Goal: Task Accomplishment & Management: Manage account settings

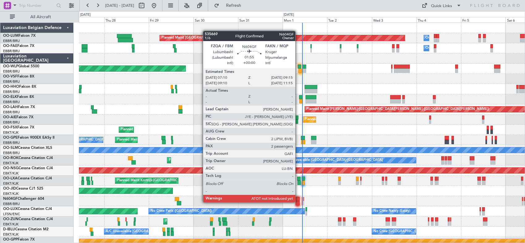
click at [298, 202] on div at bounding box center [298, 203] width 4 height 4
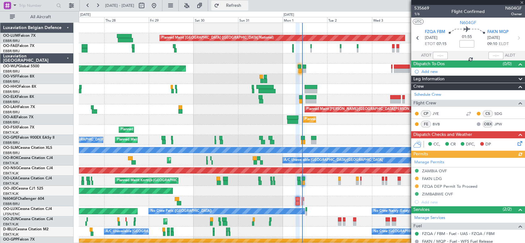
click at [244, 5] on span "Refresh" at bounding box center [234, 5] width 26 height 4
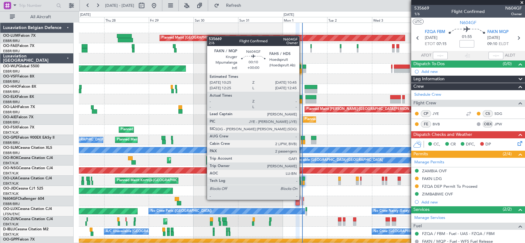
click at [302, 199] on div at bounding box center [302, 199] width 1 height 4
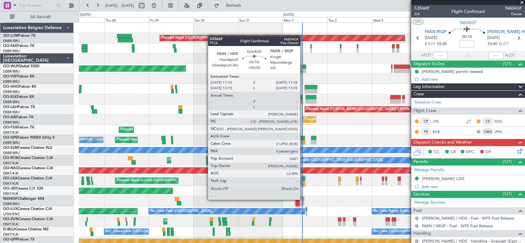
click at [303, 199] on div at bounding box center [303, 199] width 1 height 4
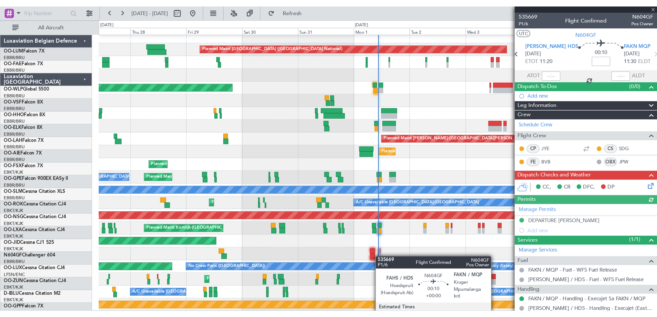
scroll to position [4, 0]
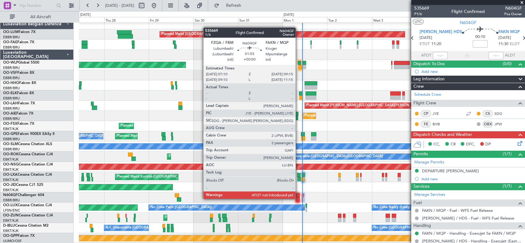
click at [298, 199] on div at bounding box center [298, 200] width 4 height 4
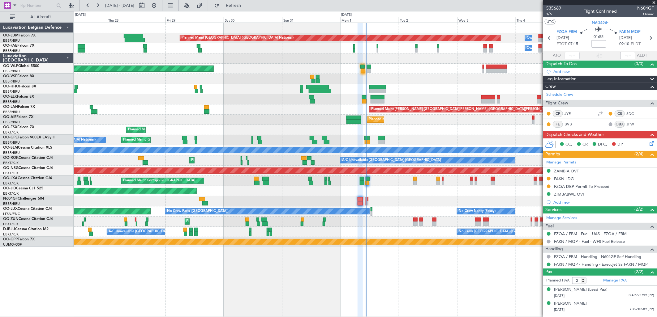
scroll to position [0, 0]
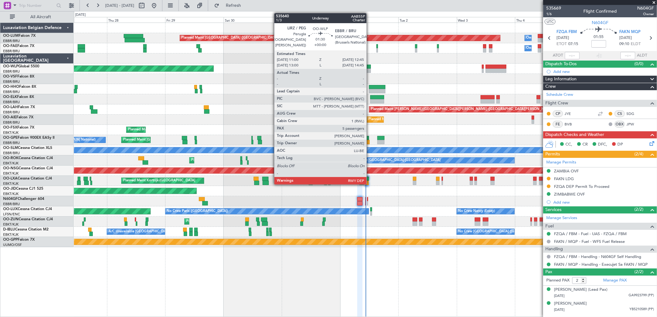
click at [370, 70] on div at bounding box center [369, 71] width 4 height 4
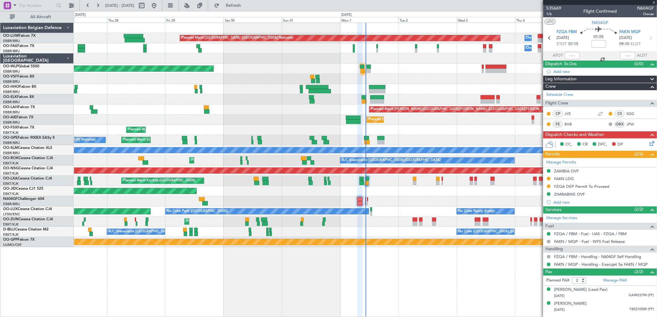
type input "5"
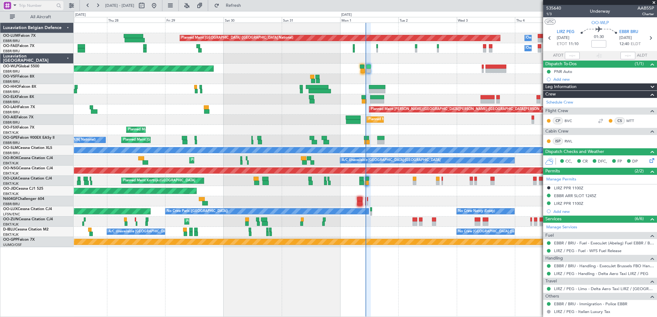
click at [12, 3] on span at bounding box center [14, 5] width 7 height 8
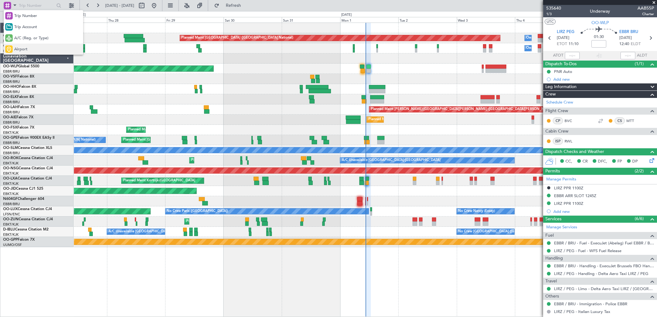
click at [17, 49] on span "Airport" at bounding box center [20, 49] width 13 height 6
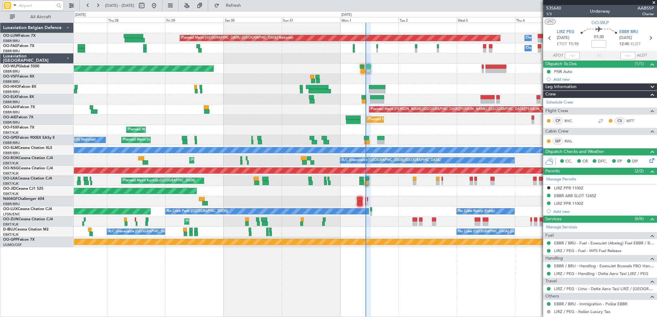
click at [22, 6] on input "text" at bounding box center [37, 5] width 36 height 9
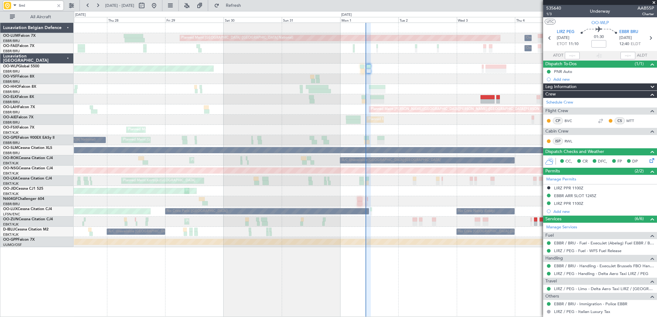
type input "liml"
click at [162, 5] on fb-range-datepicker "[DATE] - [DATE]" at bounding box center [120, 5] width 83 height 11
click at [56, 2] on div at bounding box center [58, 5] width 7 height 7
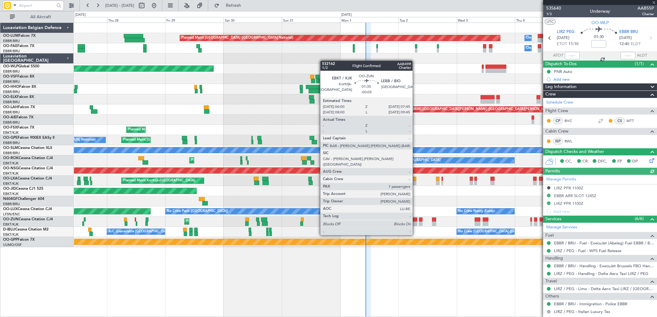
click at [416, 224] on div at bounding box center [415, 224] width 4 height 4
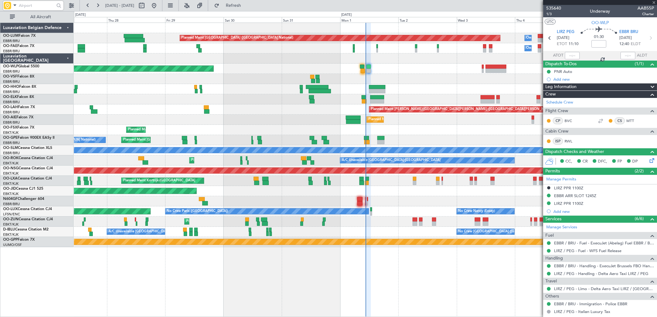
type input "-00:05"
type input "7"
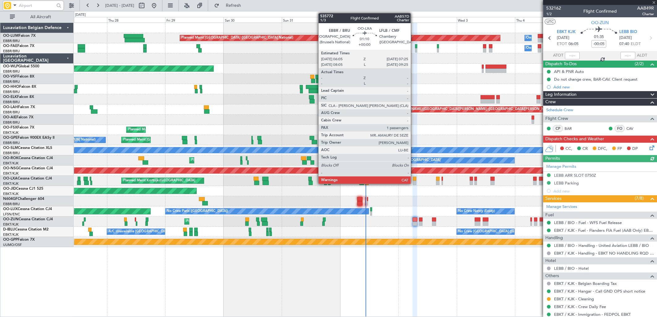
click at [414, 178] on div at bounding box center [414, 179] width 3 height 4
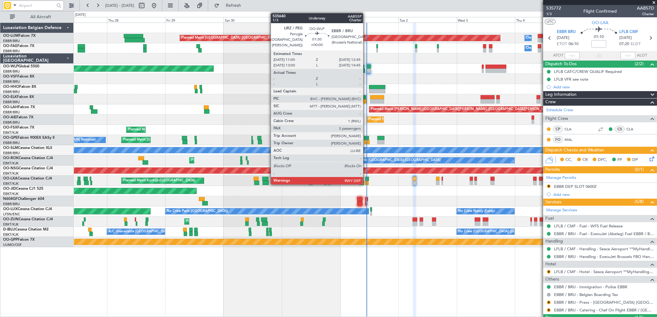
click at [367, 66] on div at bounding box center [369, 67] width 4 height 4
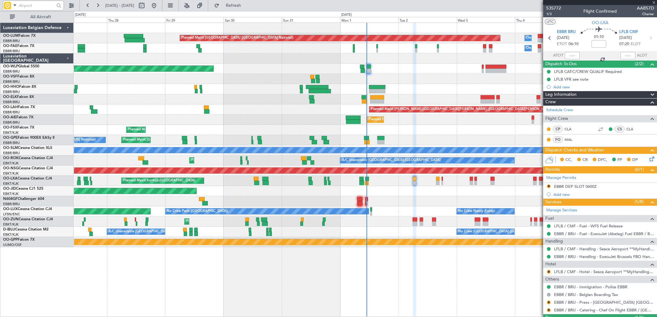
type input "5"
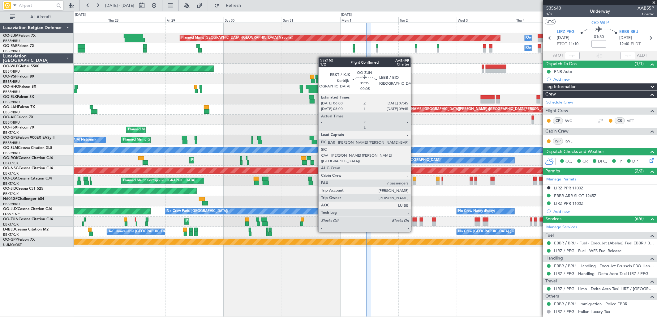
click at [414, 220] on div at bounding box center [415, 220] width 4 height 4
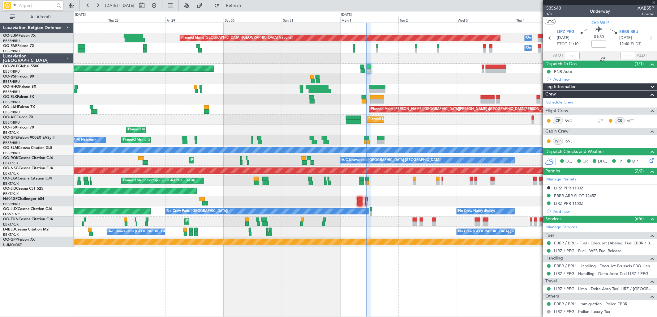
type input "-00:05"
type input "7"
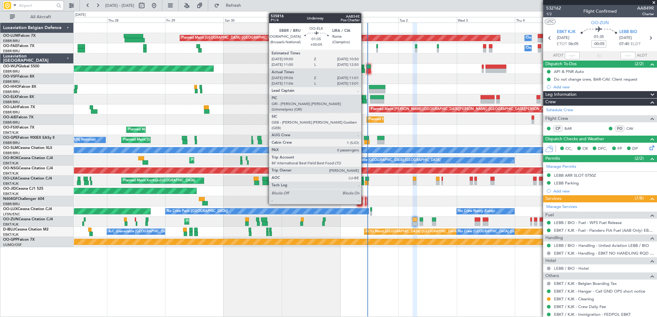
click at [364, 98] on div at bounding box center [364, 97] width 5 height 4
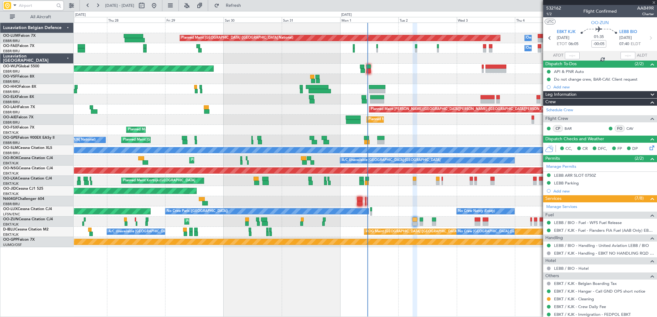
type input "+00:05"
type input "09:16"
type input "10:56"
type input "0"
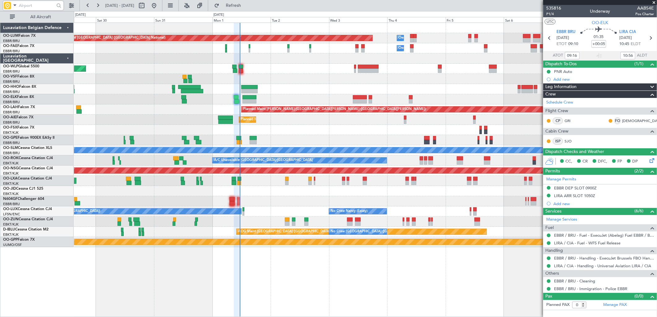
click at [373, 120] on div "Planned Maint [GEOGRAPHIC_DATA] ([GEOGRAPHIC_DATA] National) Owner [GEOGRAPHIC_…" at bounding box center [365, 135] width 583 height 225
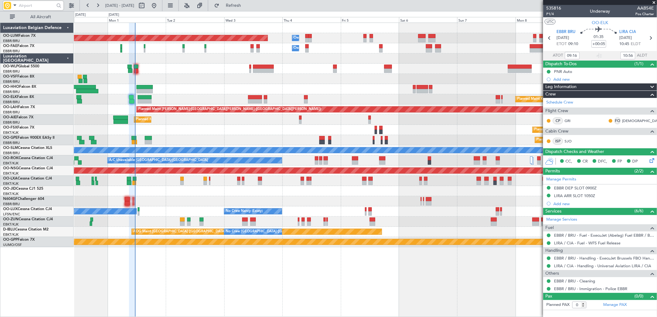
click at [427, 133] on div "Planned Maint [GEOGRAPHIC_DATA] ([GEOGRAPHIC_DATA] National) Owner [GEOGRAPHIC_…" at bounding box center [365, 135] width 583 height 225
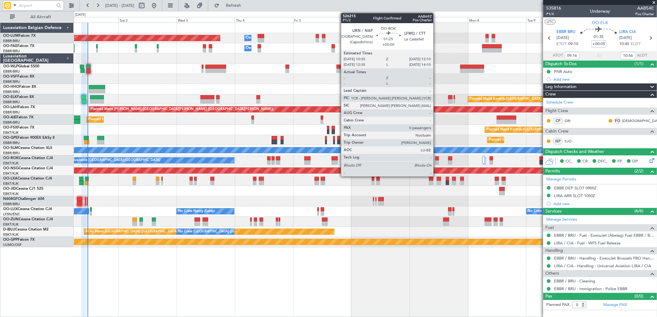
click at [436, 159] on div at bounding box center [437, 159] width 4 height 4
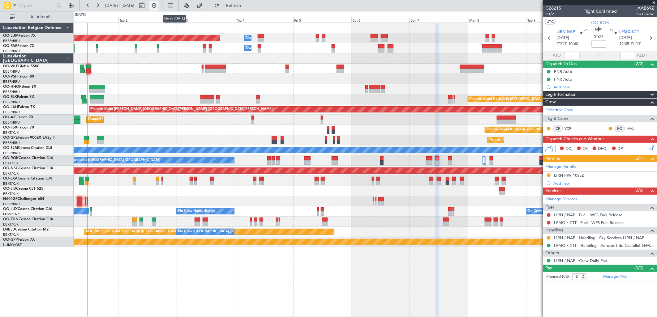
click at [159, 8] on button at bounding box center [154, 6] width 10 height 10
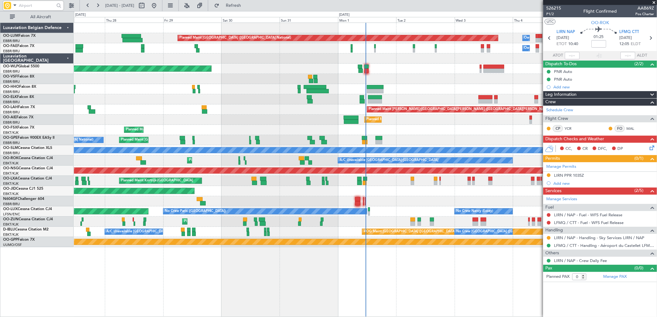
click at [44, 5] on input "text" at bounding box center [37, 5] width 36 height 9
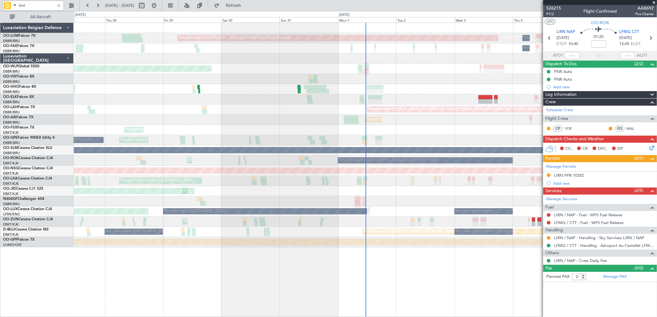
type input "liml"
click at [60, 4] on div at bounding box center [58, 5] width 7 height 7
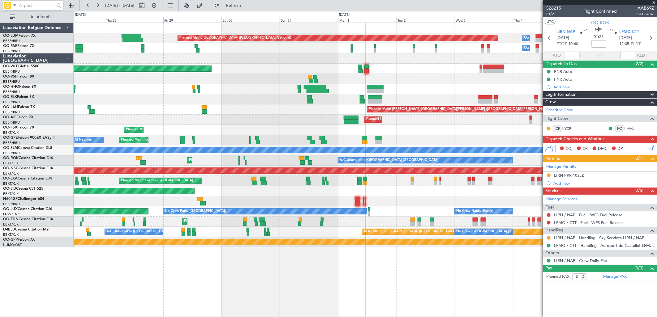
click at [40, 7] on input "text" at bounding box center [37, 5] width 36 height 9
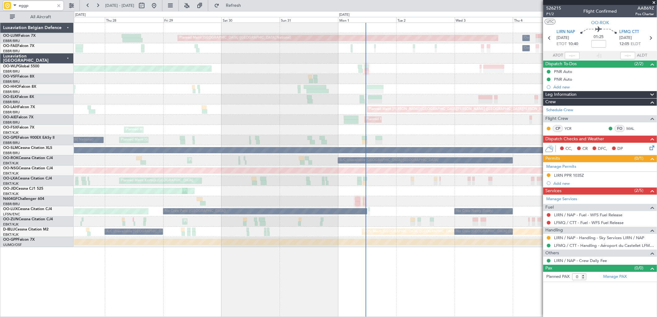
type input "eggp"
click at [60, 4] on div at bounding box center [58, 5] width 7 height 7
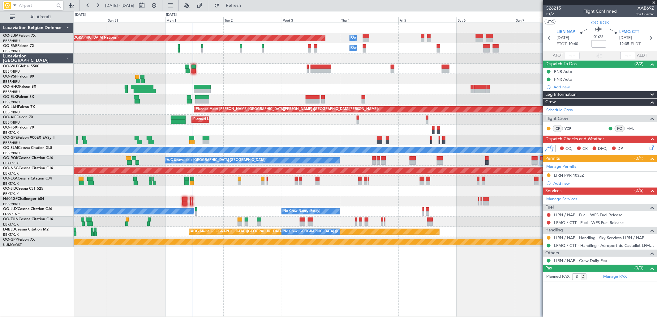
click at [218, 119] on div "Planned Maint [GEOGRAPHIC_DATA] ([GEOGRAPHIC_DATA])" at bounding box center [365, 120] width 583 height 10
click at [147, 6] on button at bounding box center [142, 6] width 10 height 10
select select "8"
select select "2025"
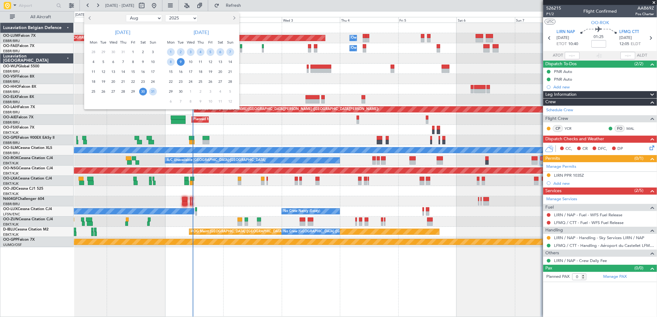
click at [236, 11] on div at bounding box center [328, 158] width 657 height 317
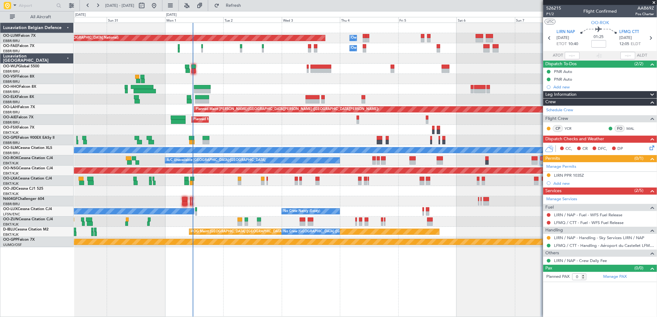
click at [234, 16] on div "0 0 Sat 30 Sun 31 Mon 1 [DATE] Wed 3 Thu 4 Fri 5 Sat 6 Sun 7 Mon 8 [DATE]" at bounding box center [365, 16] width 582 height 11
click at [147, 8] on button at bounding box center [142, 6] width 10 height 10
select select "8"
select select "2025"
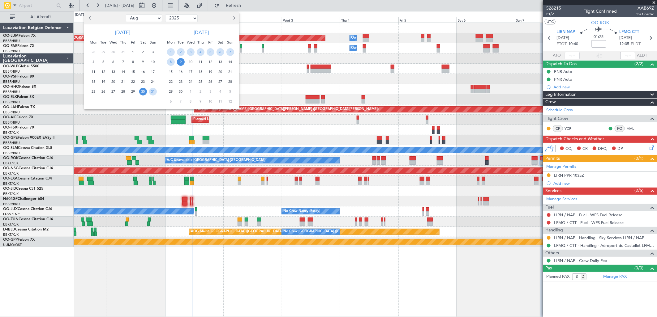
click at [234, 15] on button "Next month" at bounding box center [233, 18] width 7 height 10
click at [171, 72] on span "13" at bounding box center [171, 72] width 8 height 8
click at [174, 81] on span "20" at bounding box center [171, 82] width 8 height 8
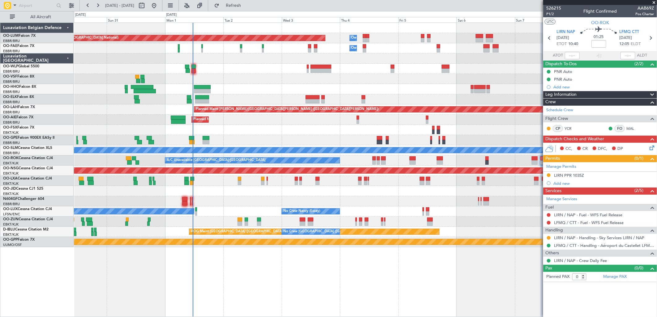
select select "10"
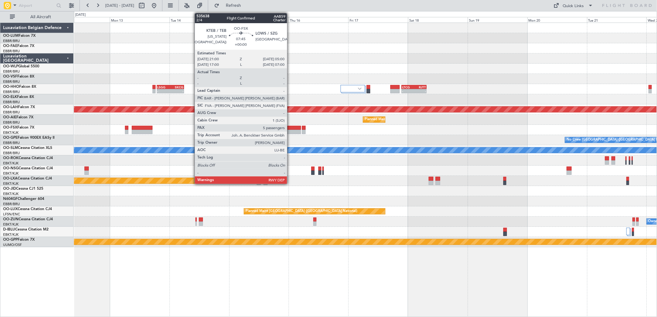
click at [290, 131] on div at bounding box center [291, 132] width 20 height 4
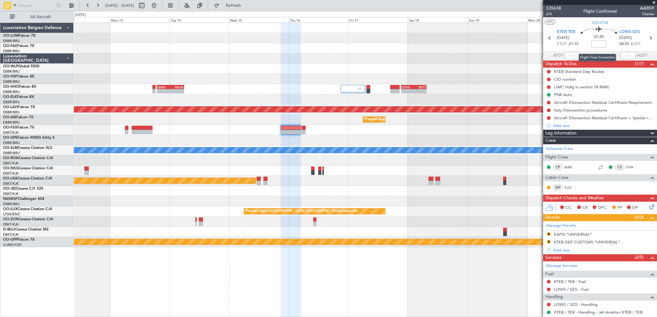
click at [525, 47] on input at bounding box center [598, 43] width 15 height 7
type input "-00:20"
click at [525, 243] on link "LOWS / SZG - Handling" at bounding box center [576, 304] width 44 height 5
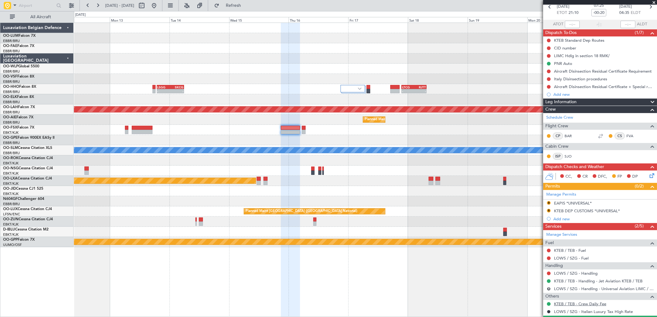
scroll to position [69, 0]
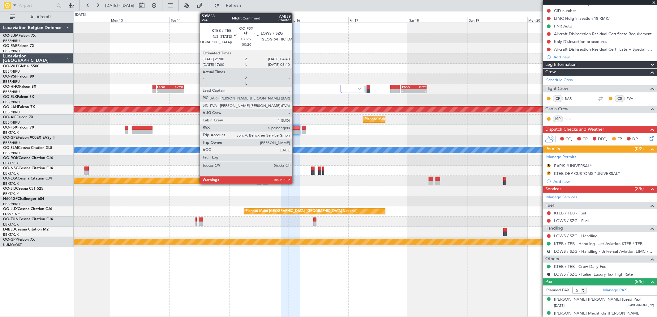
click at [295, 129] on div at bounding box center [290, 128] width 19 height 4
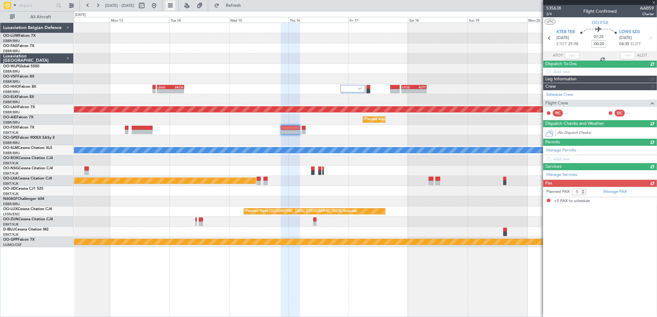
scroll to position [0, 0]
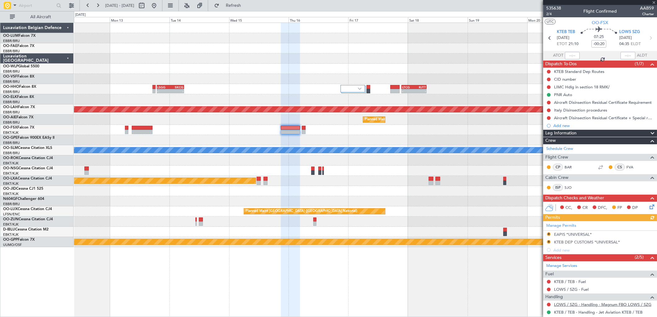
click at [525, 243] on link "LOWS / SZG - Handling - Magnum FBO LOWS / SZG" at bounding box center [602, 304] width 97 height 5
click at [159, 6] on button at bounding box center [154, 6] width 10 height 10
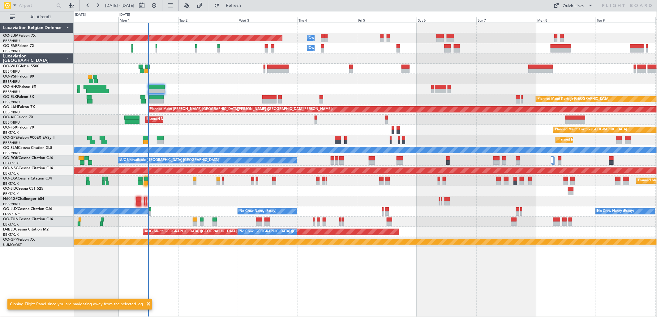
click at [304, 209] on div "Planned Maint Brussels (Brussels National) Owner Melsbroek Air Base Owner Melsb…" at bounding box center [365, 135] width 583 height 225
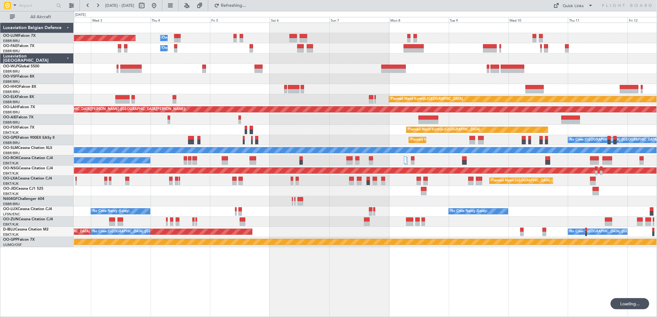
click at [285, 220] on div "Planned Maint Brussels (Brussels National) Owner Melsbroek Air Base Owner Melsb…" at bounding box center [365, 135] width 583 height 225
click at [159, 10] on button at bounding box center [154, 6] width 10 height 10
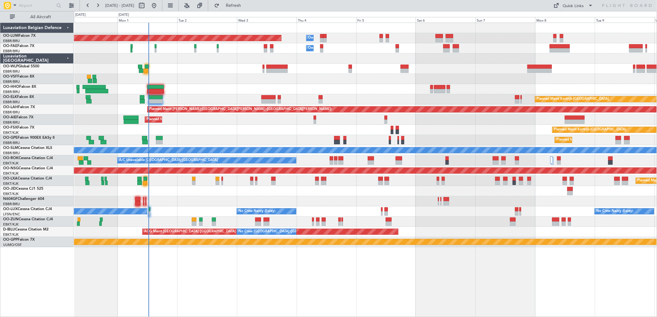
click at [291, 103] on div "Planned Maint Kortrijk-[GEOGRAPHIC_DATA]" at bounding box center [365, 99] width 583 height 10
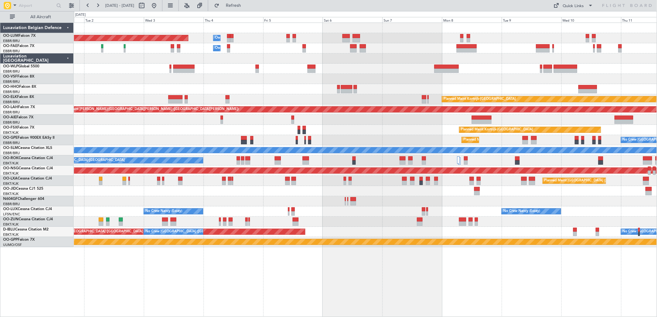
click at [469, 83] on div "Planned Maint Brussels (Brussels National) Owner Melsbroek Air Base Owner Melsb…" at bounding box center [365, 135] width 583 height 225
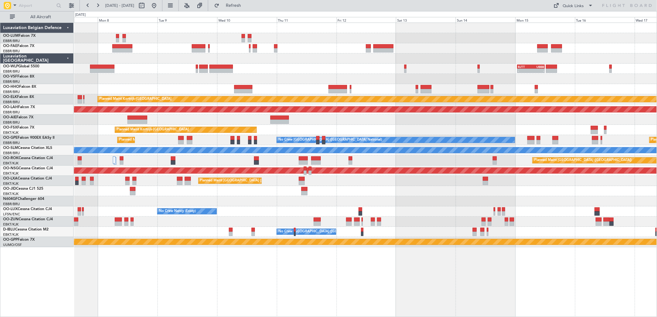
click at [212, 81] on div at bounding box center [365, 79] width 583 height 10
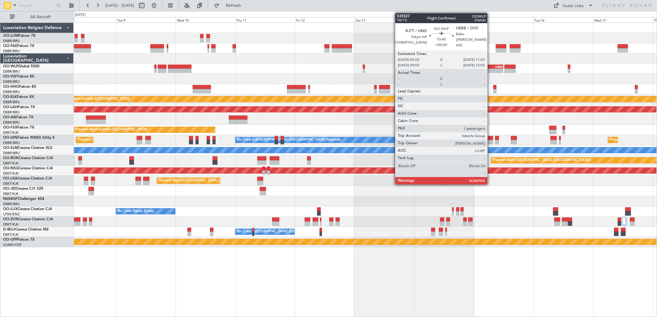
click at [491, 69] on div "-" at bounding box center [496, 71] width 13 height 4
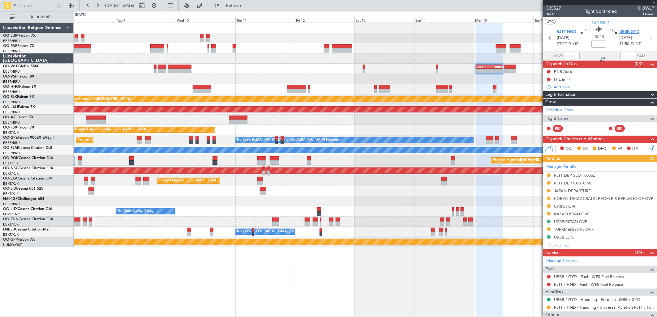
click at [625, 29] on span "UBBB GYD" at bounding box center [629, 32] width 20 height 6
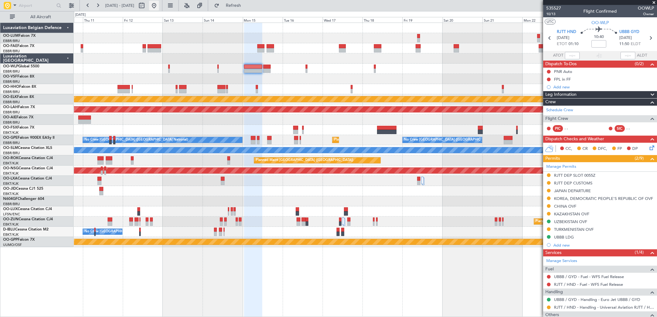
click at [159, 8] on button at bounding box center [154, 6] width 10 height 10
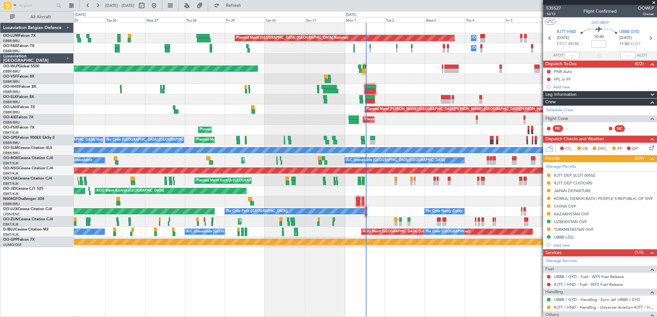
click at [252, 93] on div at bounding box center [365, 89] width 583 height 10
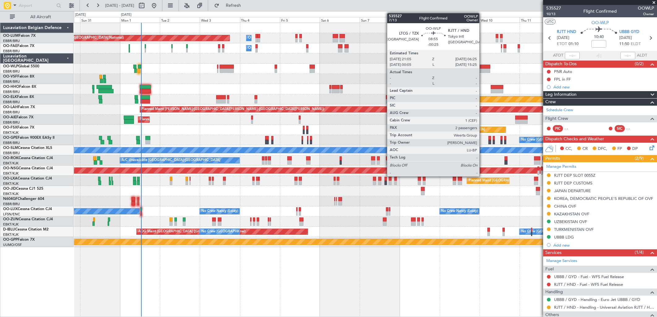
click at [483, 71] on div at bounding box center [482, 71] width 16 height 4
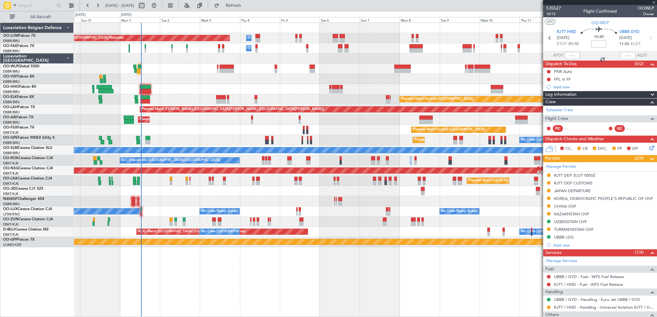
type input "-00:25"
type input "2"
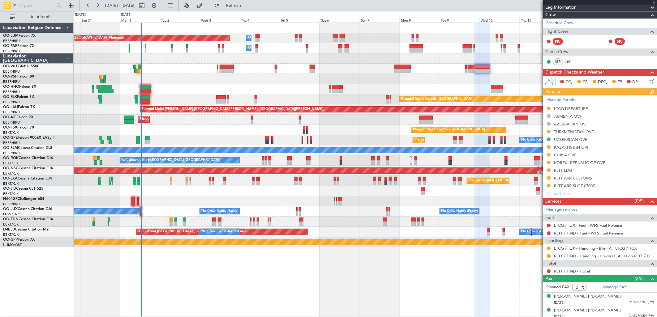
scroll to position [114, 0]
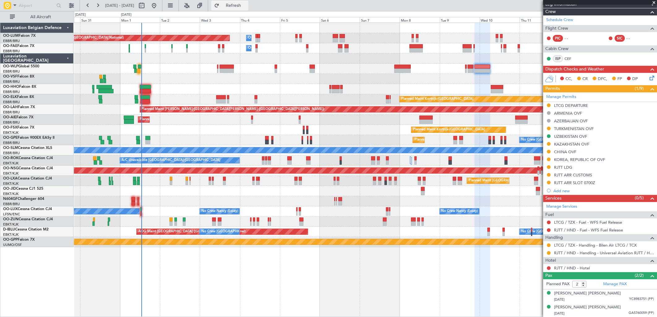
click at [247, 3] on span "Refresh" at bounding box center [234, 5] width 26 height 4
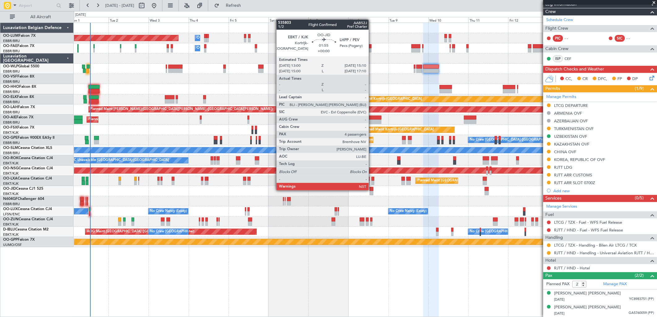
click at [372, 190] on div at bounding box center [372, 189] width 4 height 4
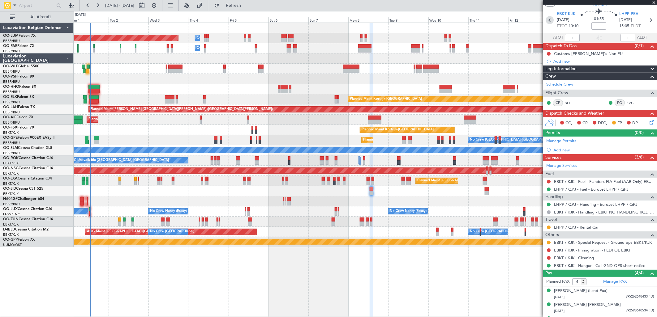
scroll to position [0, 0]
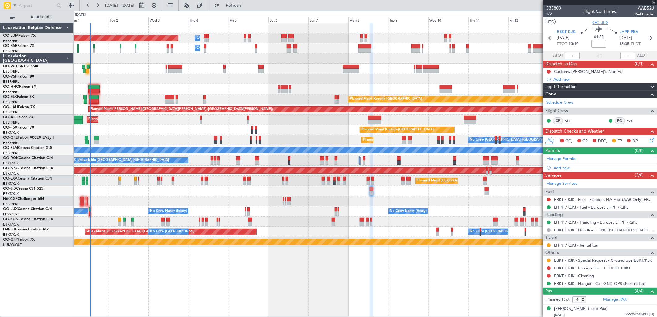
click at [597, 23] on span "OO-JID" at bounding box center [600, 22] width 15 height 6
drag, startPoint x: 255, startPoint y: 8, endPoint x: 249, endPoint y: 10, distance: 6.8
click at [248, 8] on button "Refresh" at bounding box center [229, 6] width 37 height 10
click at [549, 277] on button at bounding box center [549, 276] width 4 height 4
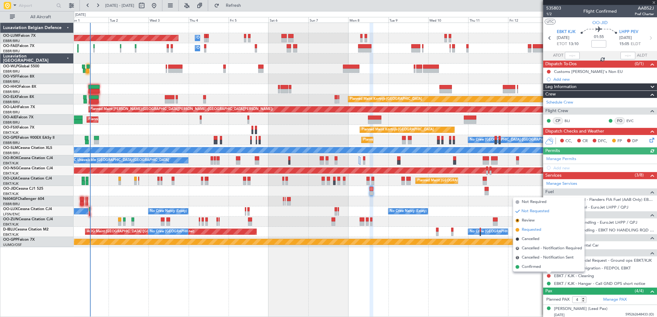
click at [527, 230] on span "Requested" at bounding box center [531, 230] width 19 height 6
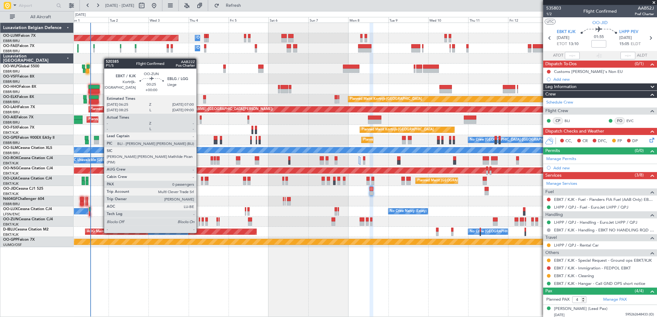
click at [199, 222] on div at bounding box center [199, 224] width 1 height 4
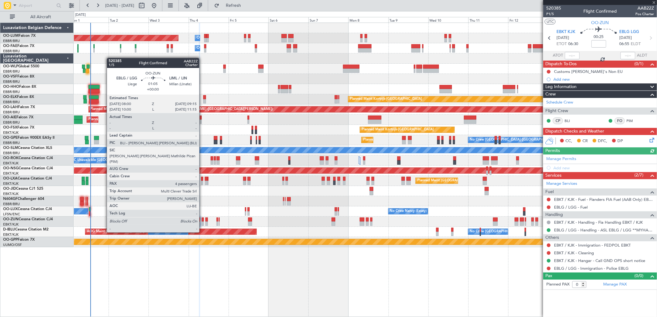
click at [202, 221] on div at bounding box center [203, 220] width 2 height 4
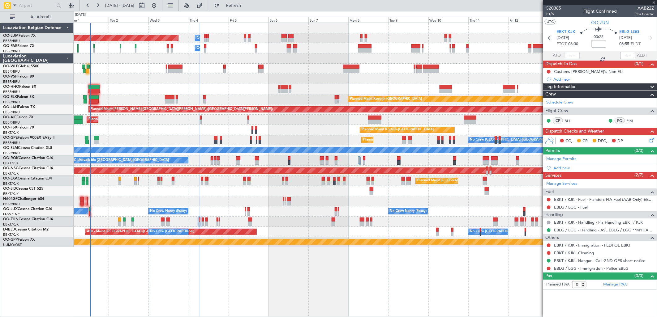
type input "4"
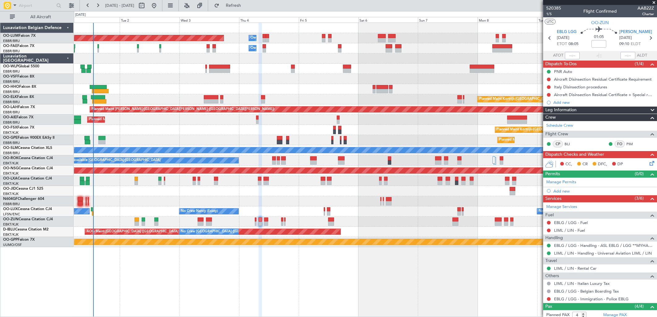
click at [403, 199] on div at bounding box center [365, 201] width 583 height 10
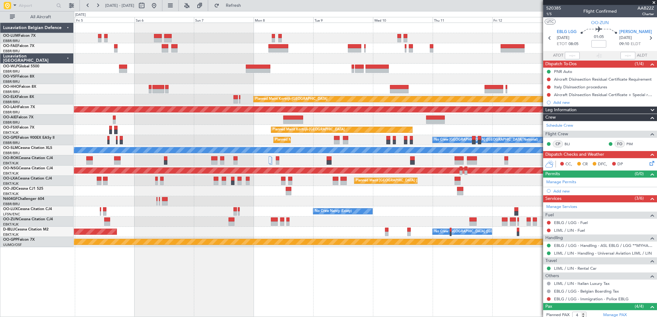
click at [188, 191] on div "Owner Melsbroek Air Base Planned Maint [GEOGRAPHIC_DATA] ([GEOGRAPHIC_DATA]) Ow…" at bounding box center [365, 135] width 583 height 225
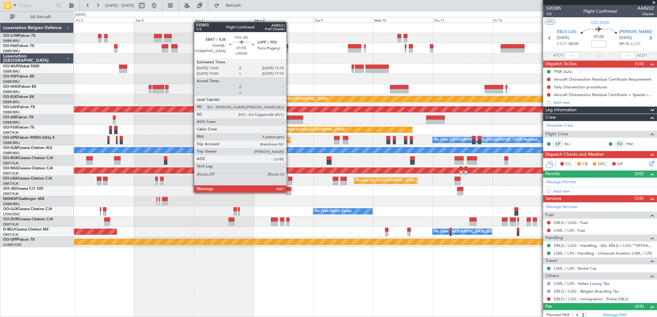
click at [290, 192] on div at bounding box center [289, 193] width 6 height 4
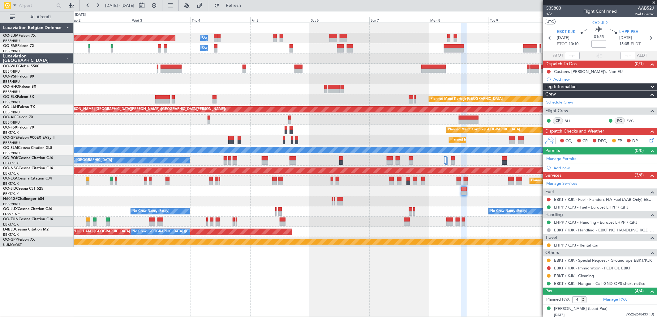
click at [425, 195] on div "Owner Melsbroek Air Base Planned Maint Brussels (Brussels National) Owner Melsb…" at bounding box center [365, 135] width 583 height 225
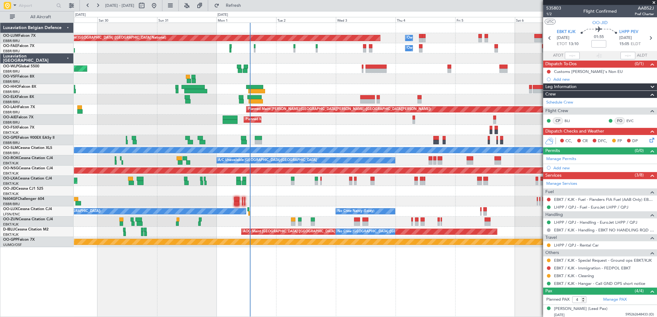
click at [281, 193] on div "Planned Maint Brussels (Brussels National) Owner Melsbroek Air Base Owner Melsb…" at bounding box center [365, 135] width 583 height 225
click at [410, 221] on div "Planned Maint Kortrijk-[GEOGRAPHIC_DATA]" at bounding box center [365, 222] width 583 height 10
click at [415, 223] on div "Planned Maint Kortrijk-[GEOGRAPHIC_DATA]" at bounding box center [365, 222] width 583 height 10
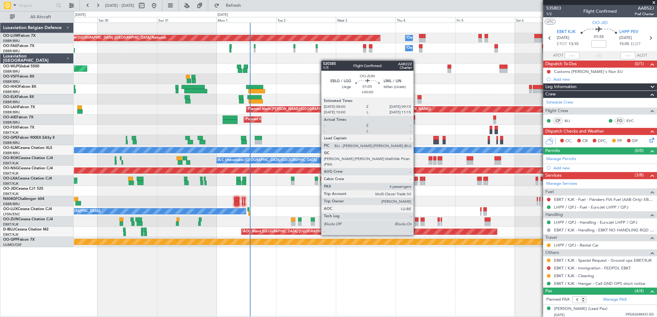
click at [417, 224] on div at bounding box center [416, 224] width 3 height 4
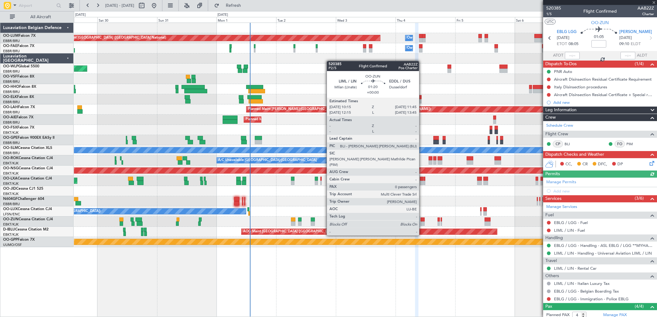
click at [422, 224] on div at bounding box center [423, 224] width 4 height 4
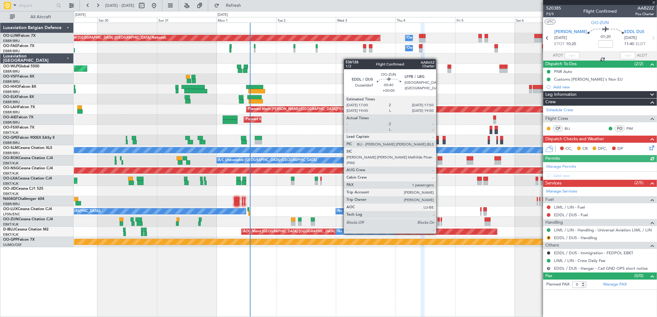
click at [439, 222] on div at bounding box center [439, 224] width 2 height 4
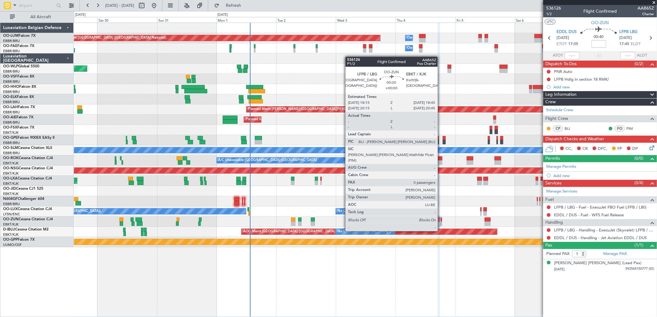
click at [441, 218] on div at bounding box center [442, 220] width 2 height 4
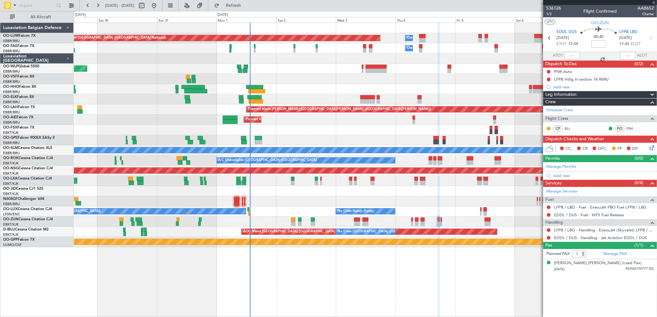
type input "0"
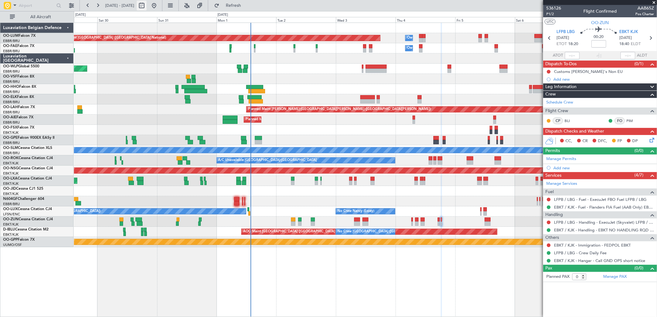
click at [147, 4] on button at bounding box center [142, 6] width 10 height 10
select select "8"
select select "2025"
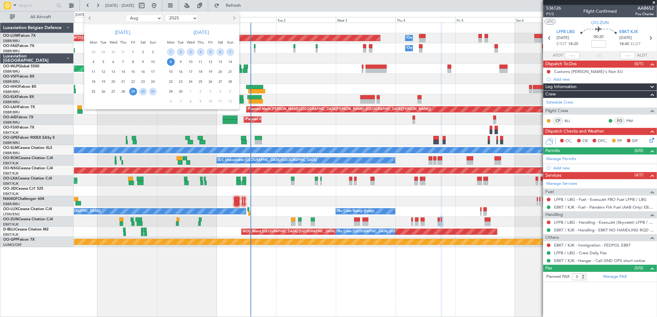
click at [229, 21] on div at bounding box center [219, 18] width 40 height 10
click at [233, 18] on span "Next month" at bounding box center [234, 18] width 4 height 4
click at [182, 71] on span "14" at bounding box center [181, 72] width 8 height 8
click at [182, 80] on span "21" at bounding box center [181, 82] width 8 height 8
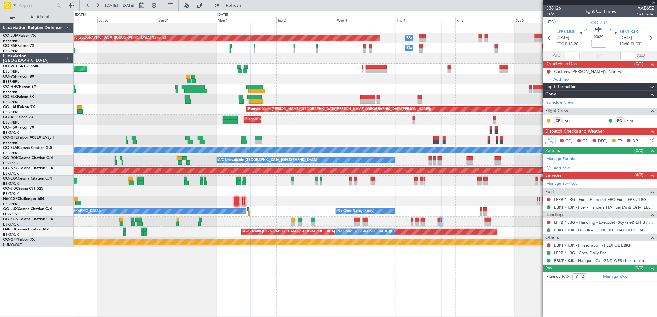
select select "10"
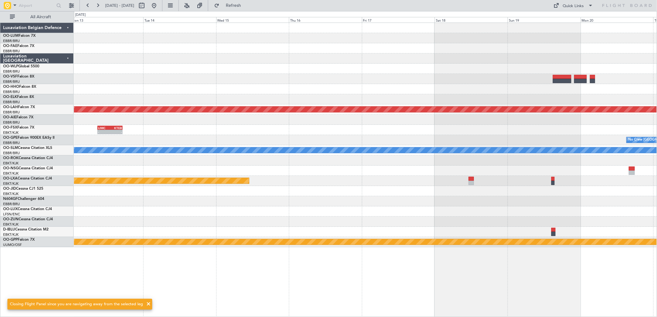
click at [251, 80] on div at bounding box center [365, 79] width 583 height 10
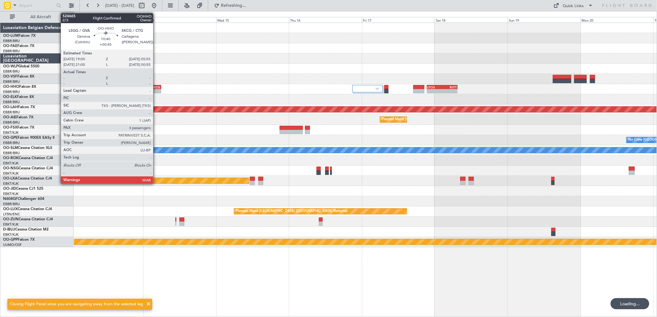
click at [156, 88] on div "SKCG" at bounding box center [152, 87] width 16 height 4
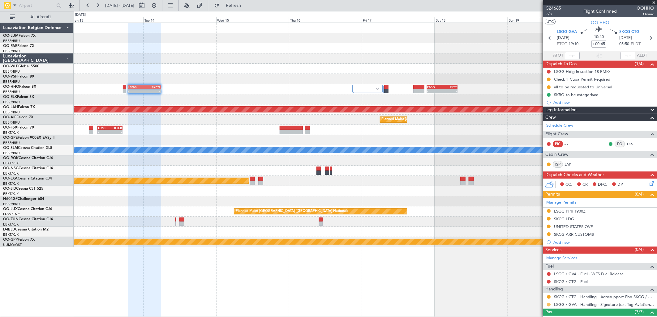
click at [548, 307] on button at bounding box center [549, 305] width 4 height 4
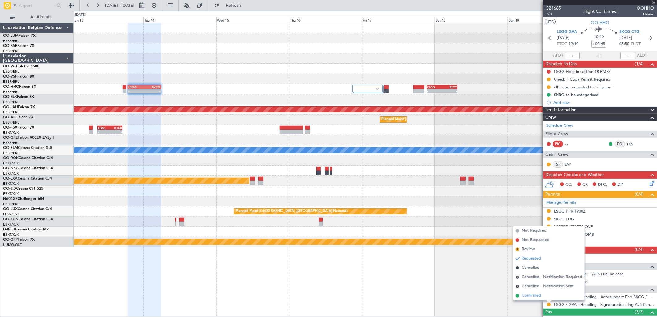
click at [534, 298] on span "Confirmed" at bounding box center [531, 296] width 19 height 6
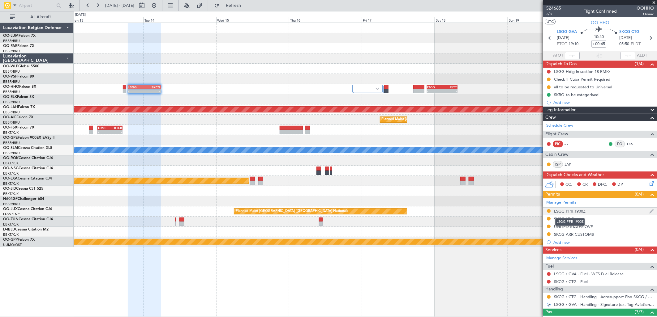
click at [579, 211] on div "LSGG PPR 1900Z" at bounding box center [570, 211] width 32 height 5
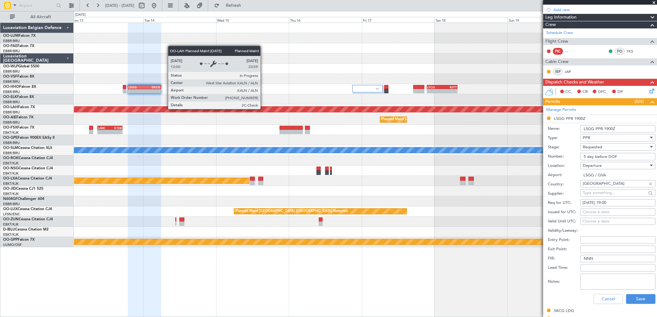
scroll to position [103, 0]
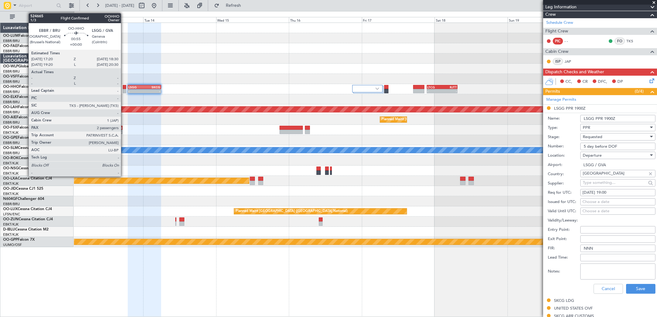
click at [124, 90] on div at bounding box center [125, 91] width 4 height 4
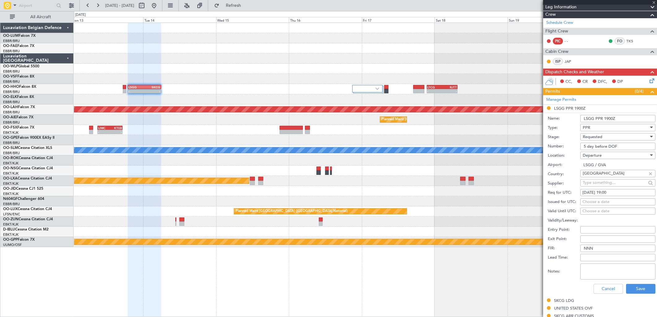
type input "2"
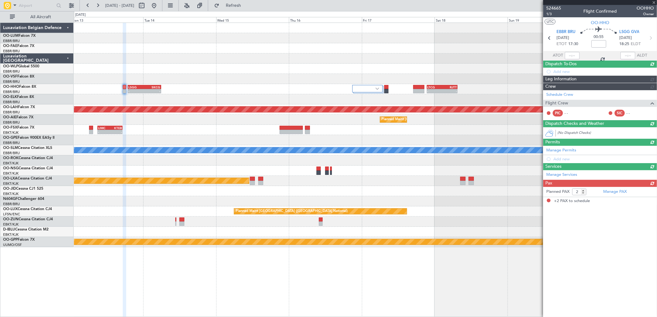
scroll to position [0, 0]
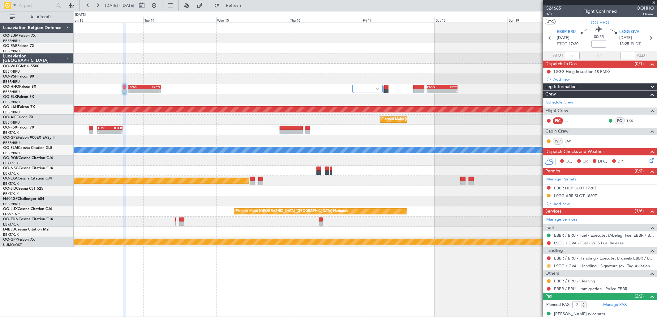
click at [548, 266] on button at bounding box center [549, 266] width 4 height 4
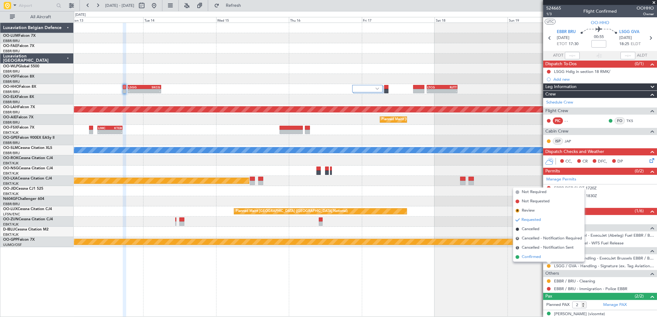
click at [526, 260] on span "Confirmed" at bounding box center [531, 257] width 19 height 6
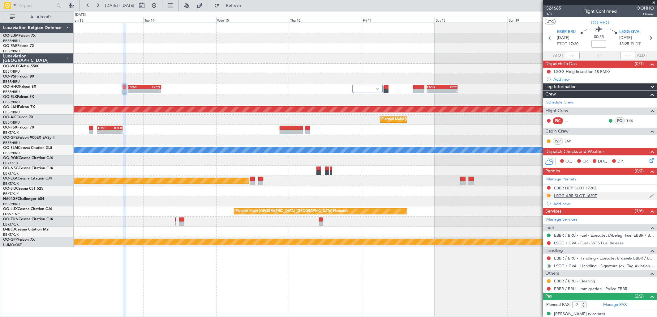
click at [570, 195] on div "LSGG ARR SLOT 1830Z" at bounding box center [575, 195] width 43 height 5
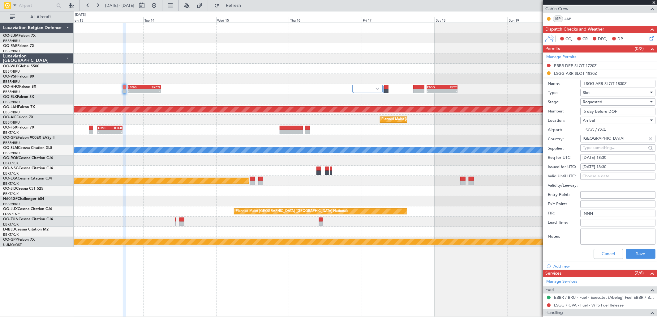
scroll to position [172, 0]
